Goal: Navigation & Orientation: Go to known website

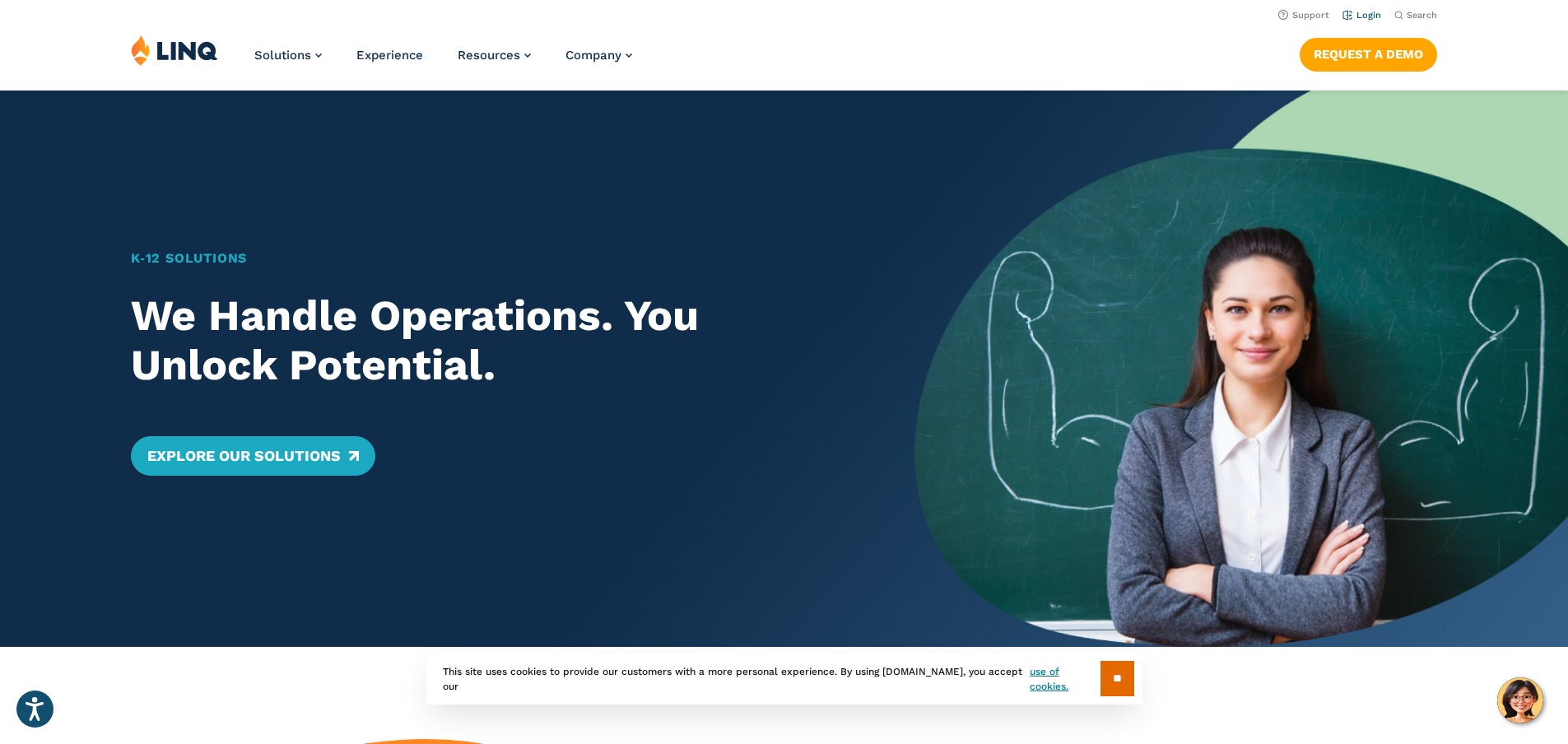
click at [1357, 13] on link "Login" at bounding box center [1361, 14] width 39 height 11
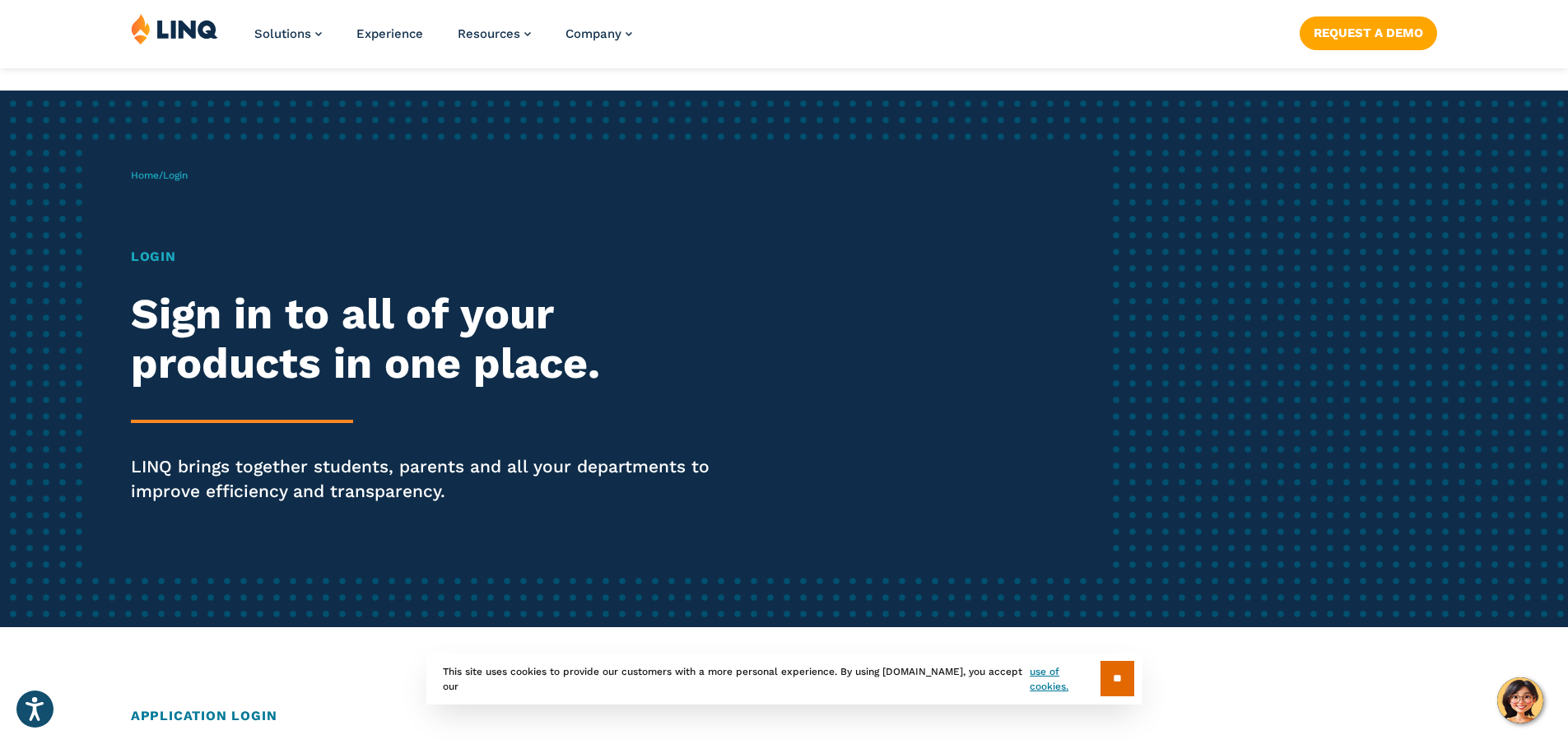
scroll to position [329, 0]
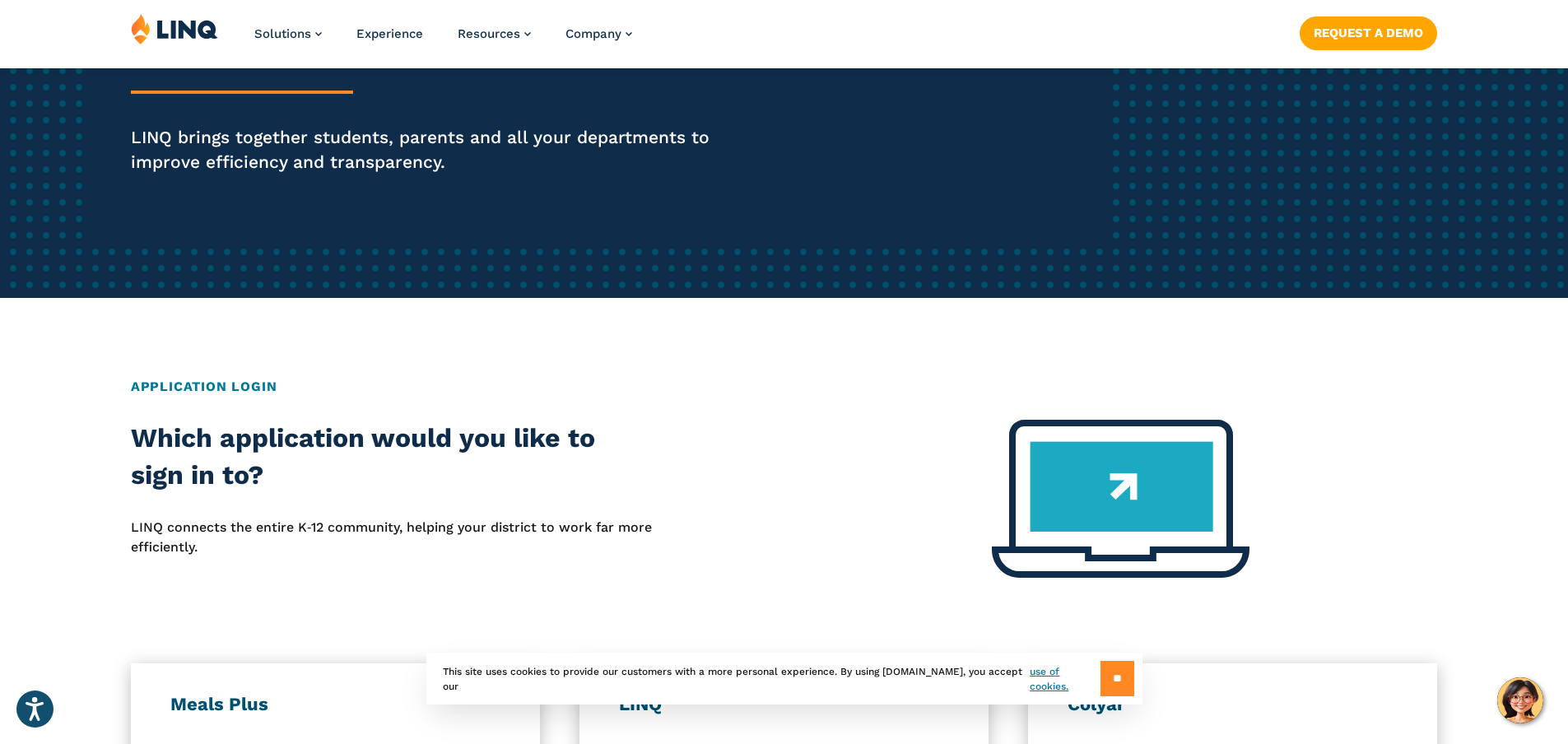
click at [1111, 682] on input "**" at bounding box center [1117, 678] width 34 height 36
